Goal: Task Accomplishment & Management: Use online tool/utility

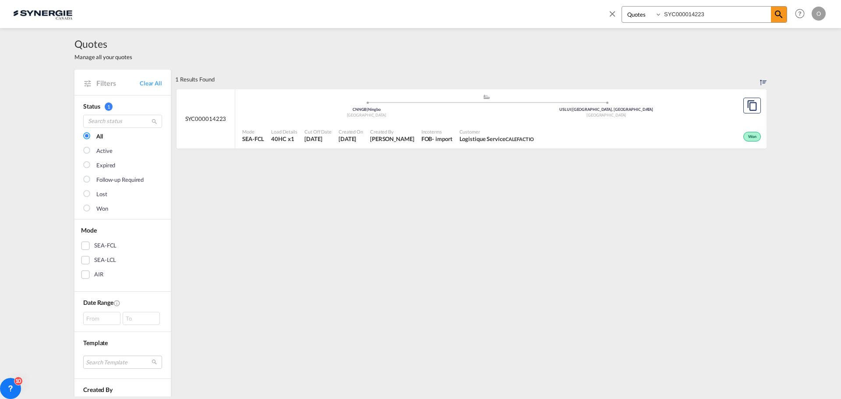
select select "Quotes"
click at [575, 13] on div "Bookings Quotes Enquiries SYC000014223 Help Resources Product Release O My Prof…" at bounding box center [420, 13] width 815 height 27
type input "SYC000014374"
click at [523, 138] on span "Summum Fitness Summum Fitnes" at bounding box center [498, 139] width 76 height 8
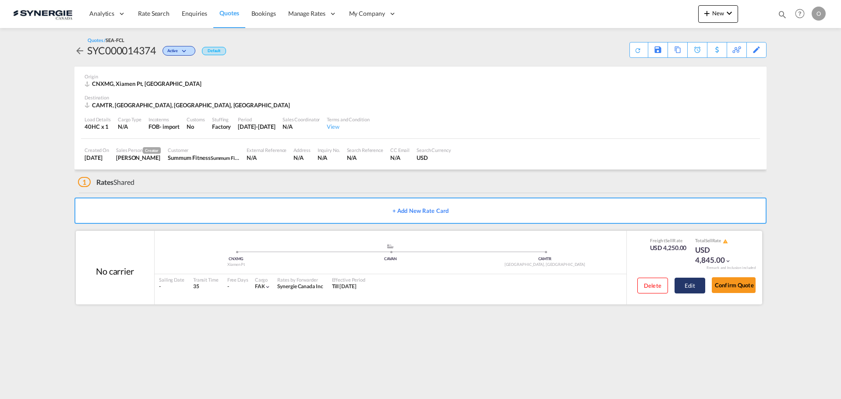
click at [690, 283] on button "Edit" at bounding box center [690, 286] width 31 height 16
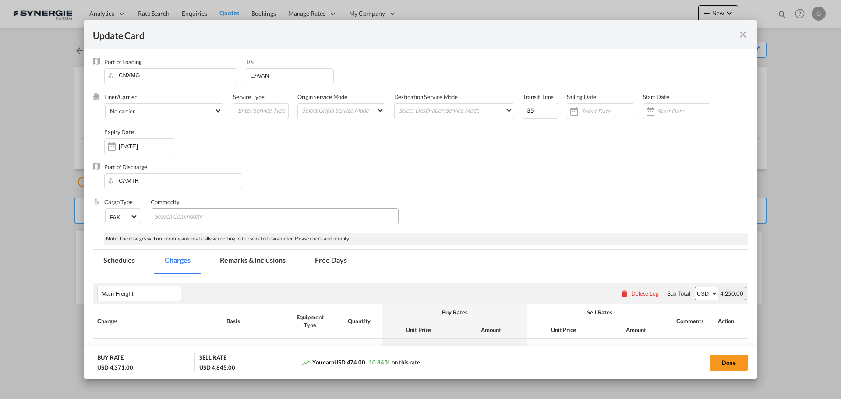
select select "per container"
select select "per B/L"
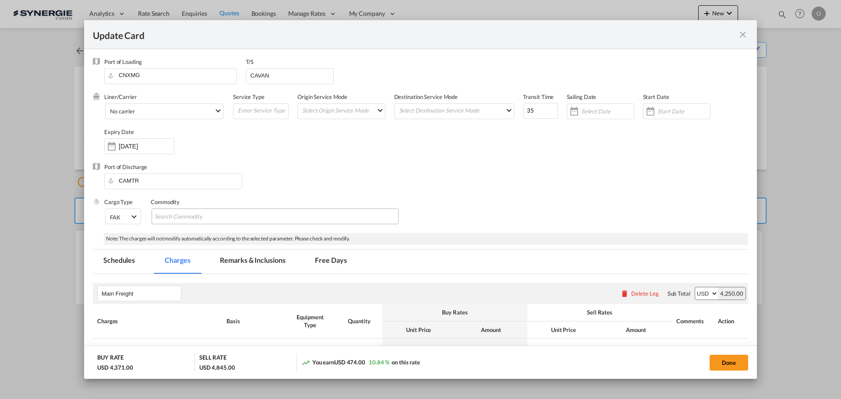
select select "per B/L"
select select "per shipment"
click at [259, 259] on md-tab-item "Remarks & Inclusions" at bounding box center [252, 262] width 86 height 24
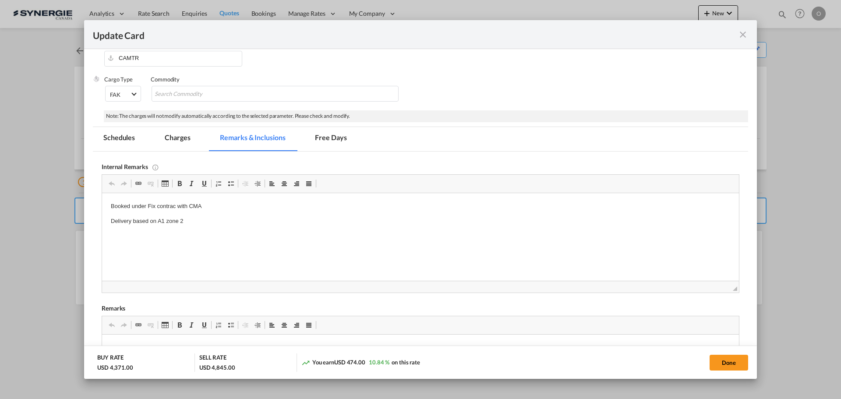
scroll to position [175, 0]
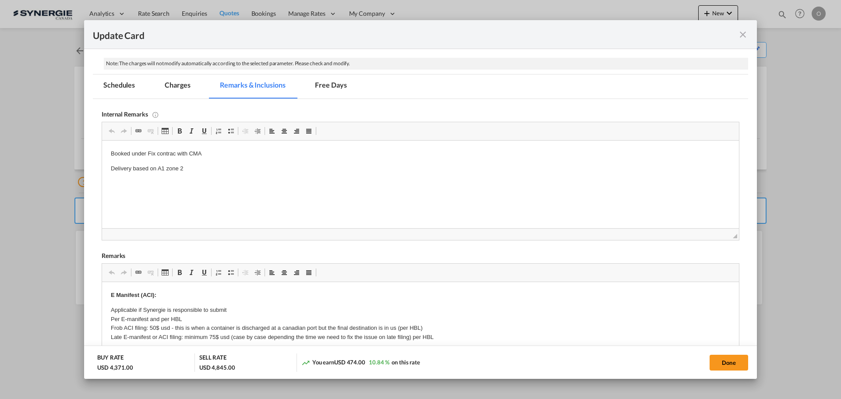
click at [169, 85] on md-tab-item "Charges" at bounding box center [177, 86] width 46 height 24
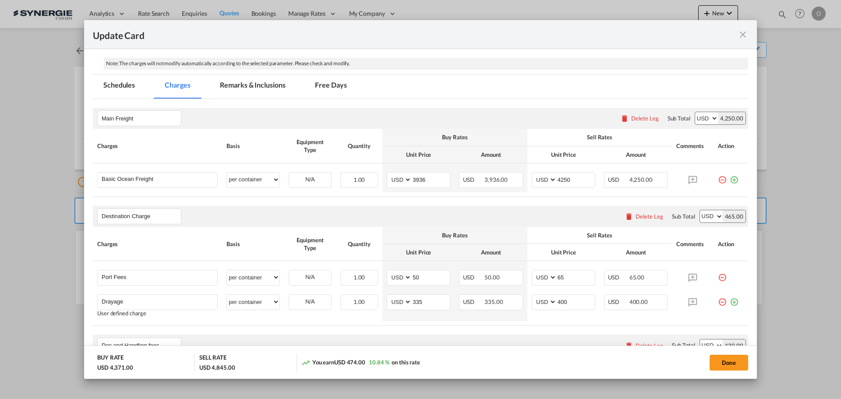
click at [248, 91] on md-tab-item "Remarks & Inclusions" at bounding box center [252, 86] width 86 height 24
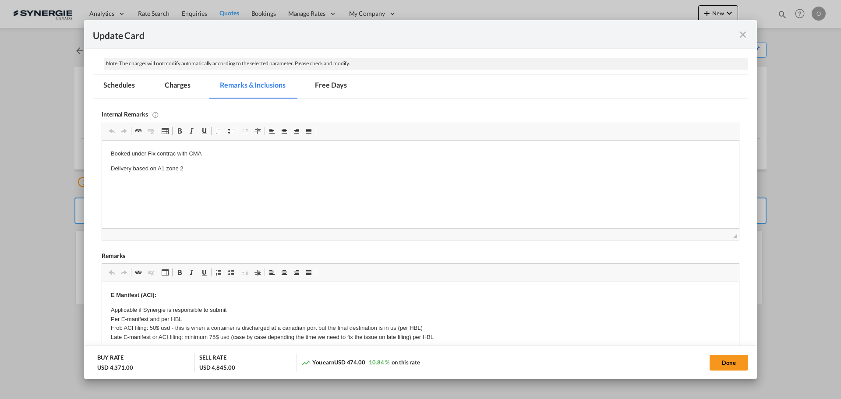
click at [187, 88] on md-tab-item "Charges" at bounding box center [177, 86] width 46 height 24
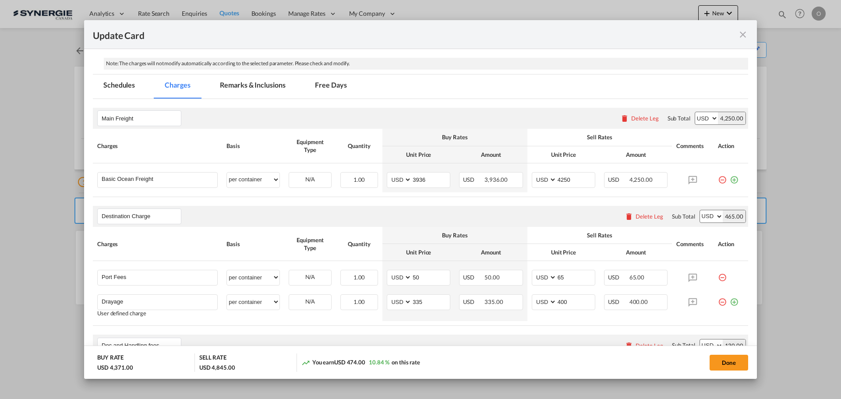
scroll to position [263, 0]
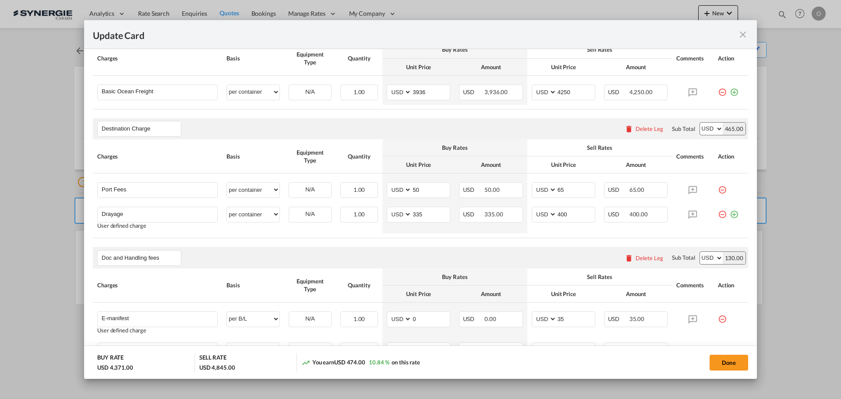
click at [748, 35] on md-icon "icon-close fg-AAA8AD m-0 pointer" at bounding box center [743, 34] width 11 height 11
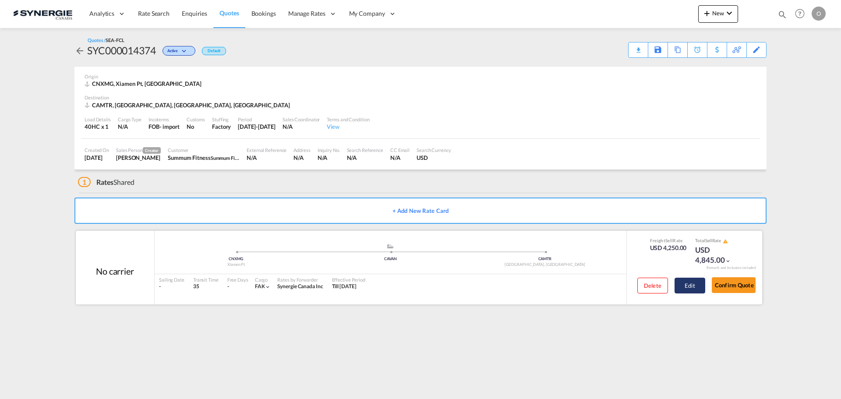
click at [687, 289] on button "Edit" at bounding box center [690, 286] width 31 height 16
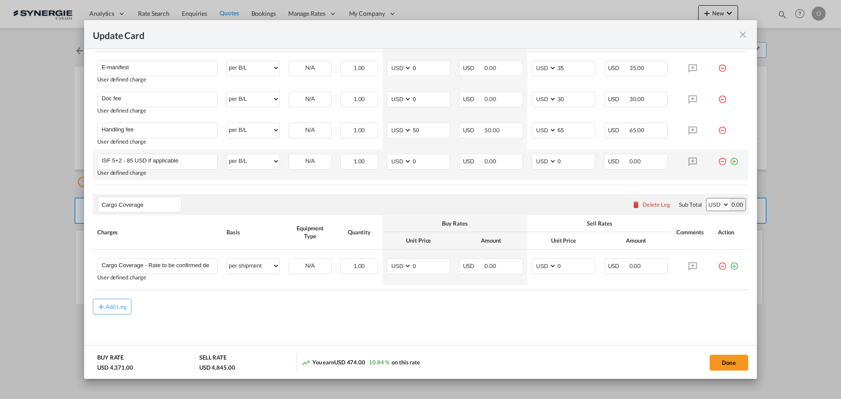
scroll to position [517, 0]
click at [744, 37] on md-icon "icon-close fg-AAA8AD m-0 pointer" at bounding box center [743, 34] width 11 height 11
